Goal: Task Accomplishment & Management: Use online tool/utility

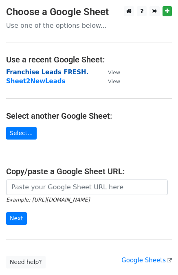
click at [47, 70] on strong "Franchise Leads FRESH." at bounding box center [47, 71] width 82 height 7
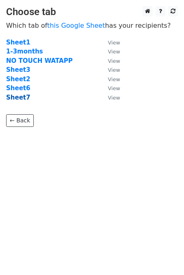
click at [20, 100] on strong "Sheet7" at bounding box center [18, 97] width 24 height 7
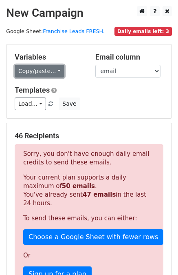
click at [54, 70] on link "Copy/paste..." at bounding box center [40, 71] width 50 height 13
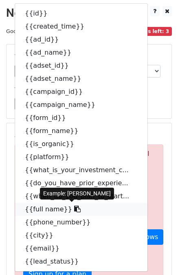
click at [74, 209] on icon at bounding box center [77, 208] width 7 height 7
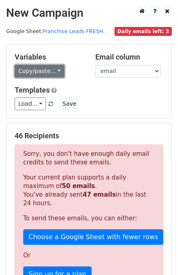
click at [44, 74] on link "Copy/paste..." at bounding box center [40, 71] width 50 height 13
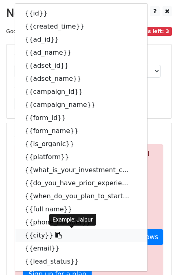
click at [55, 232] on icon at bounding box center [58, 234] width 7 height 7
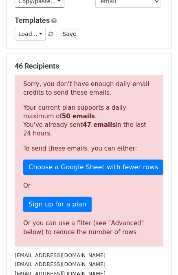
scroll to position [81, 0]
